Goal: Task Accomplishment & Management: Manage account settings

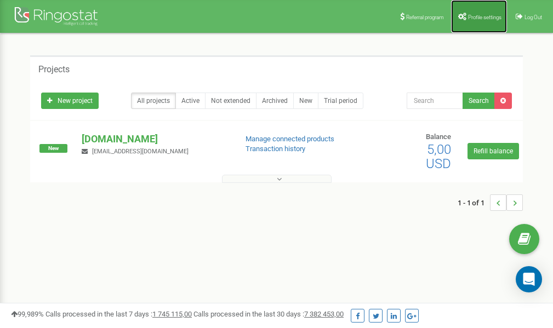
click at [480, 11] on link "Profile settings" at bounding box center [479, 16] width 56 height 33
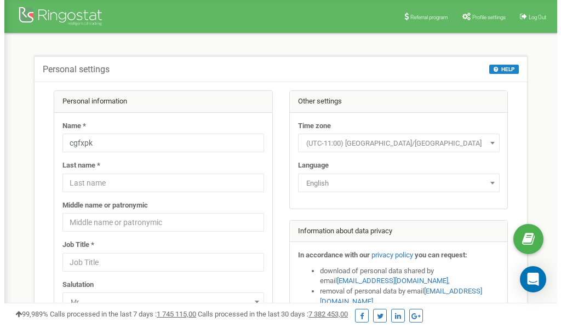
scroll to position [55, 0]
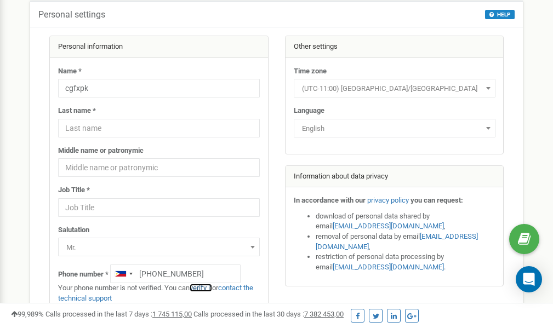
click at [209, 288] on link "verify it" at bounding box center [201, 288] width 22 height 8
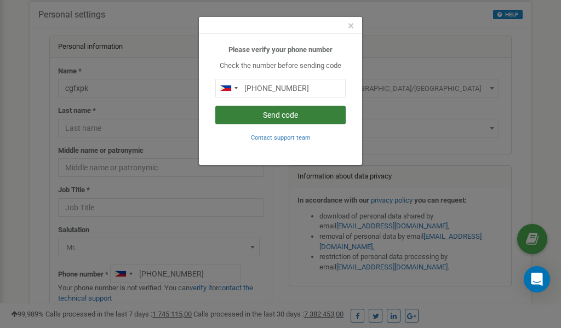
click at [264, 120] on button "Send code" at bounding box center [280, 115] width 130 height 19
